Goal: Information Seeking & Learning: Learn about a topic

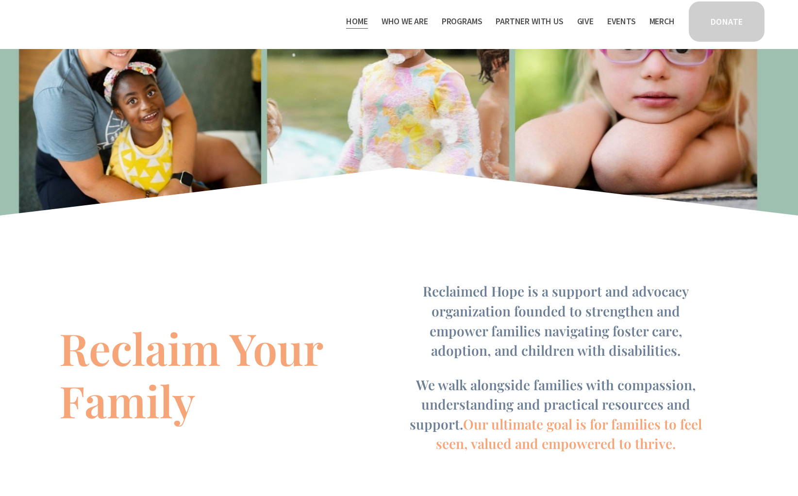
scroll to position [534, 0]
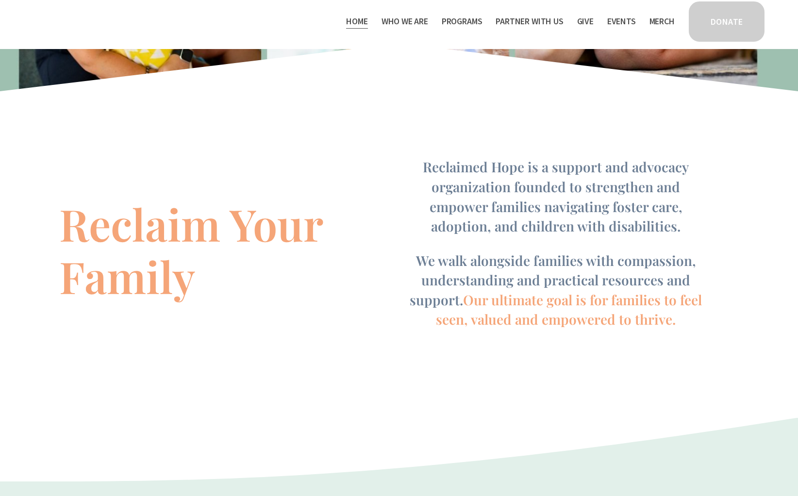
drag, startPoint x: 569, startPoint y: 189, endPoint x: 702, endPoint y: 344, distance: 203.7
click at [702, 344] on div "Reclaimed Hope is a support and advocacy organization founded to strengthen and…" at bounding box center [556, 254] width 309 height 194
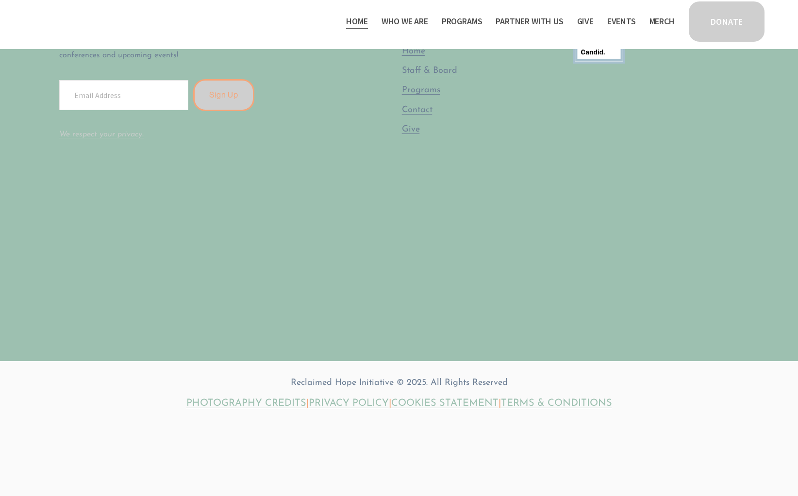
scroll to position [2828, 0]
